Goal: Task Accomplishment & Management: Complete application form

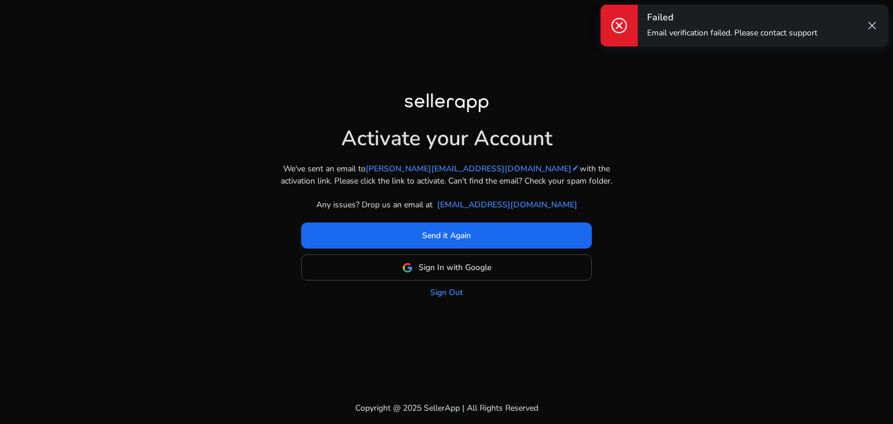
click at [870, 26] on span "close" at bounding box center [872, 26] width 14 height 14
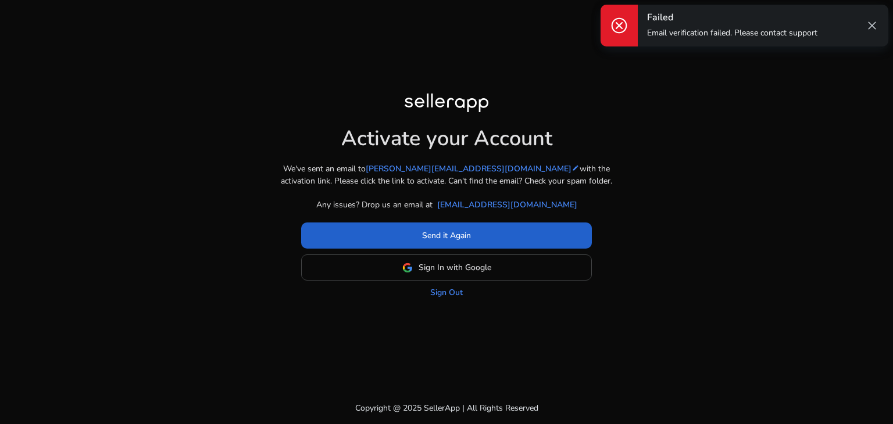
click at [456, 234] on span "Send it Again" at bounding box center [446, 236] width 49 height 12
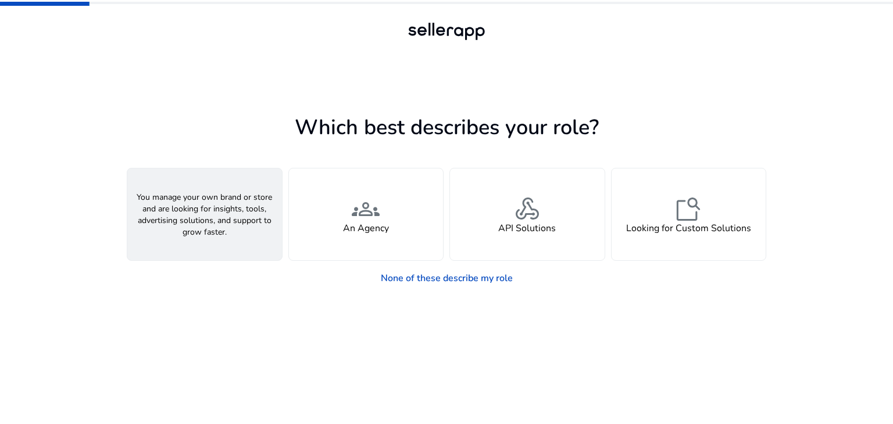
click at [246, 204] on div "person A Seller" at bounding box center [204, 215] width 155 height 92
